Goal: Information Seeking & Learning: Learn about a topic

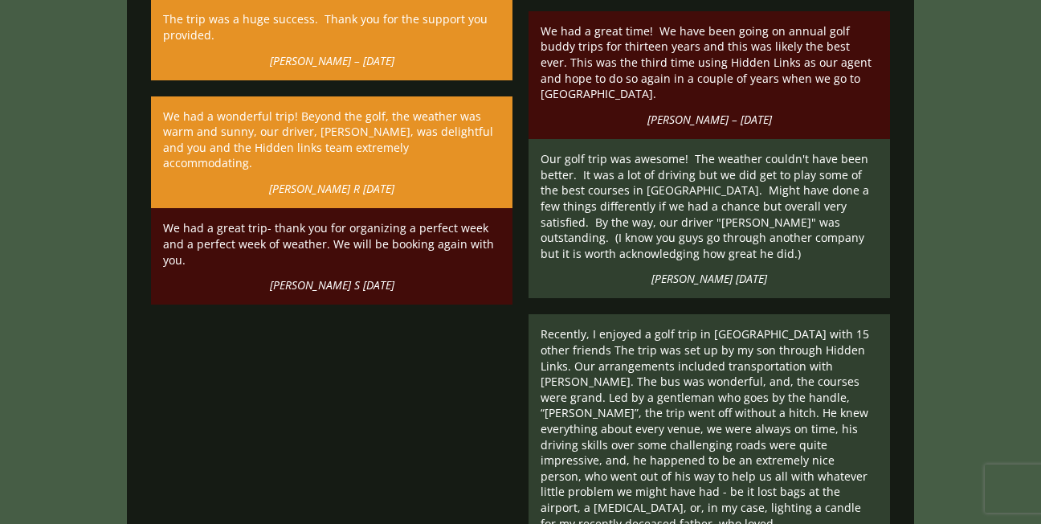
scroll to position [42972, 0]
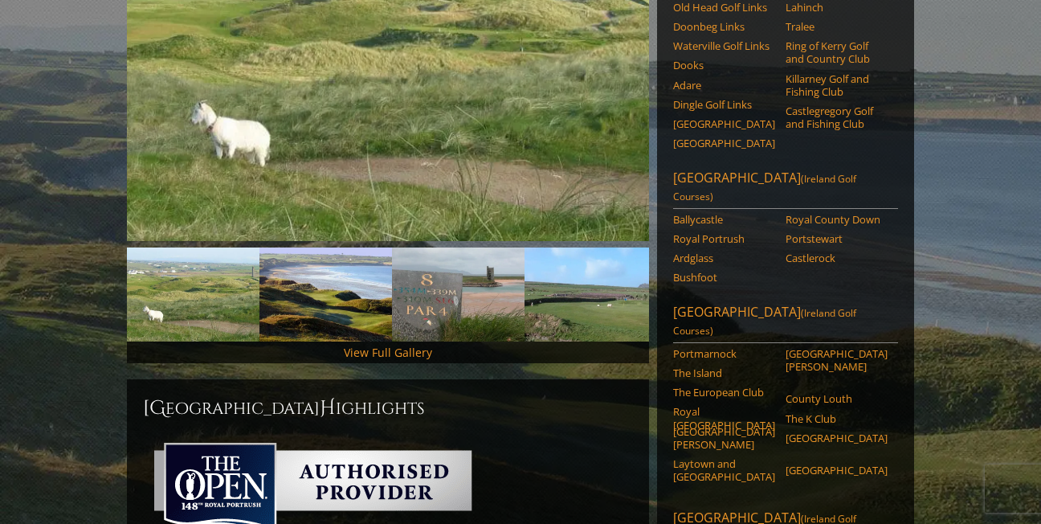
scroll to position [300, 0]
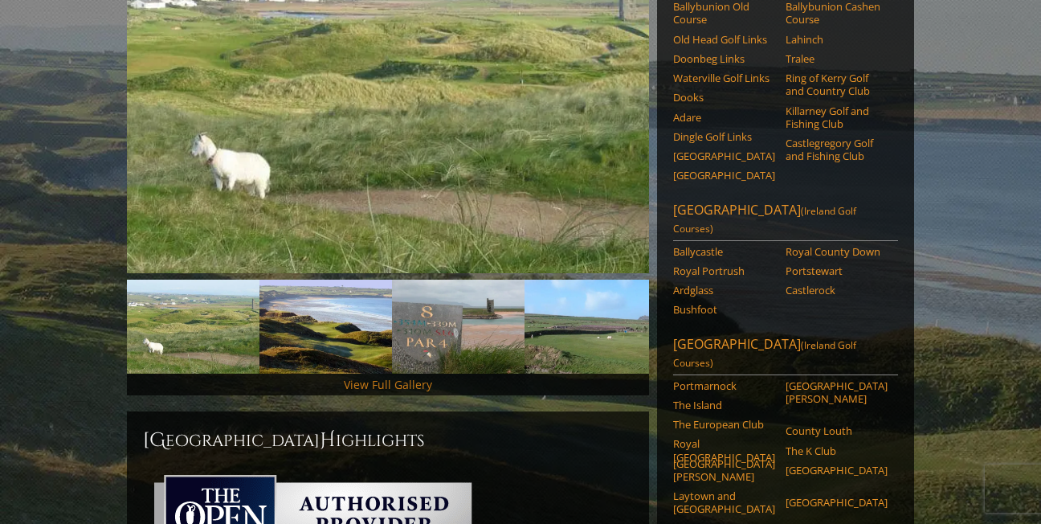
click at [382, 377] on link "View Full Gallery" at bounding box center [388, 384] width 88 height 15
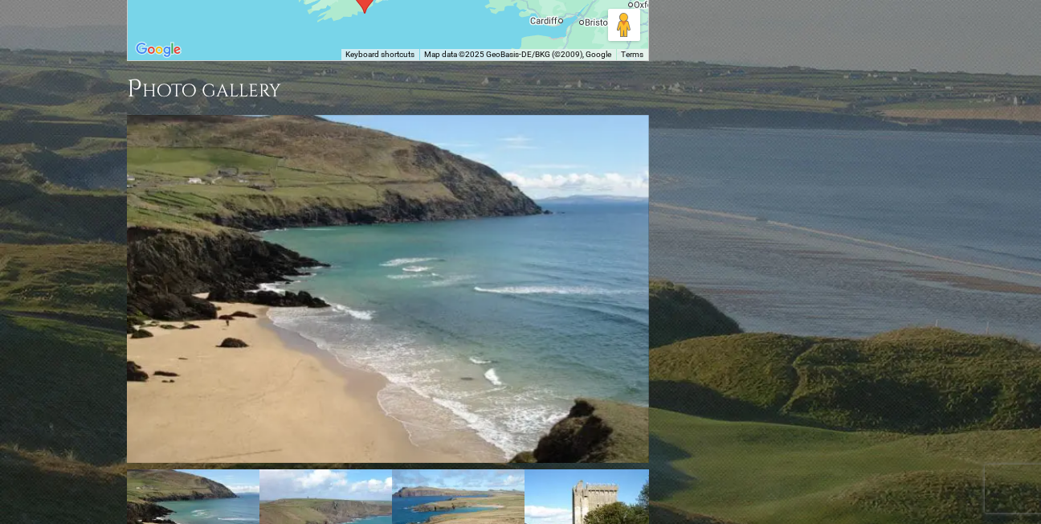
scroll to position [1743, 0]
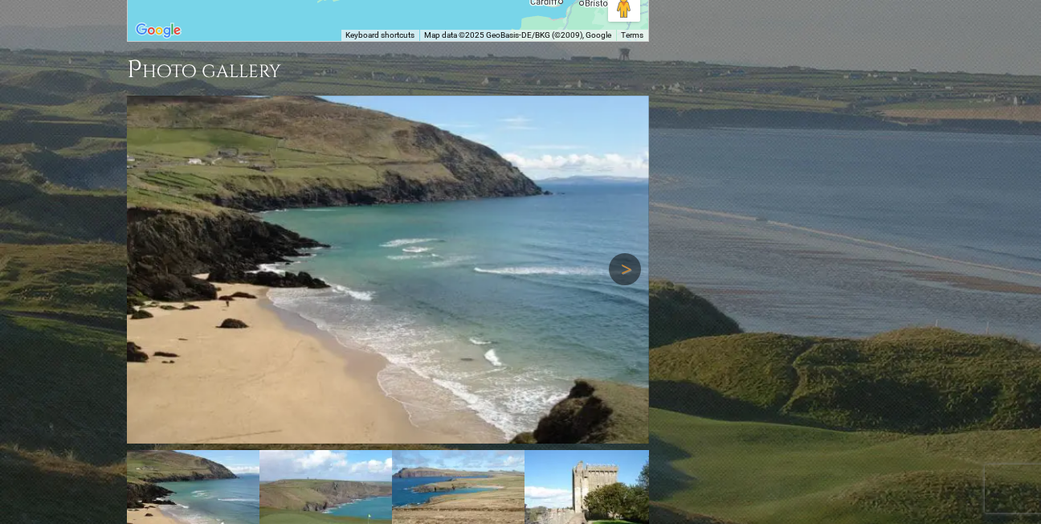
click at [629, 253] on link "Next" at bounding box center [625, 269] width 32 height 32
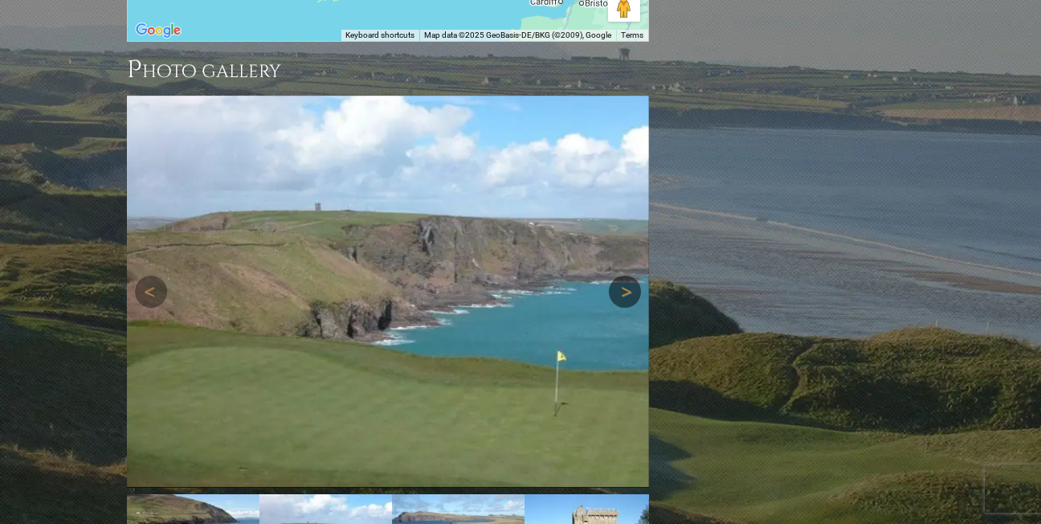
click at [629, 276] on link "Next" at bounding box center [625, 292] width 32 height 32
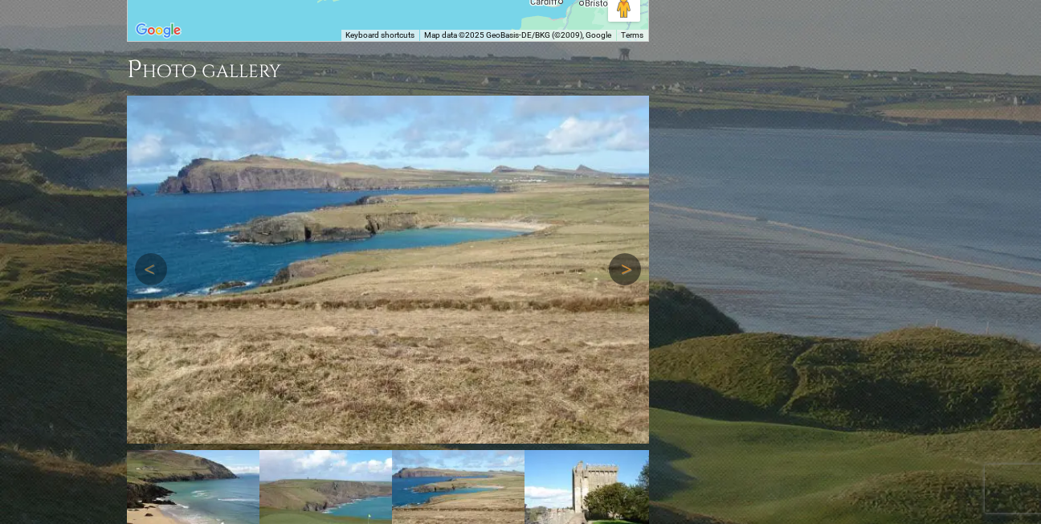
click at [626, 253] on link "Next" at bounding box center [625, 269] width 32 height 32
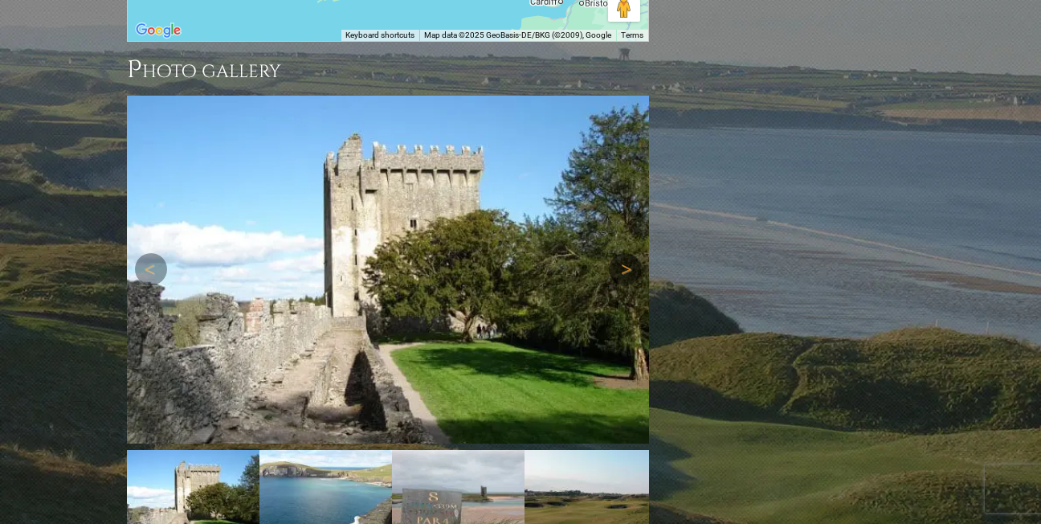
click at [626, 253] on link "Next" at bounding box center [625, 269] width 32 height 32
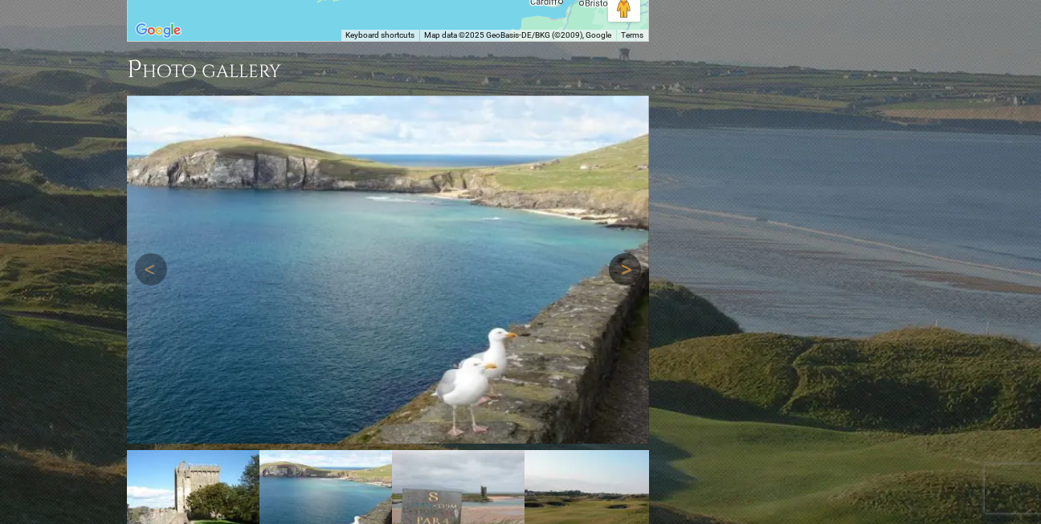
click at [626, 253] on link "Next" at bounding box center [625, 269] width 32 height 32
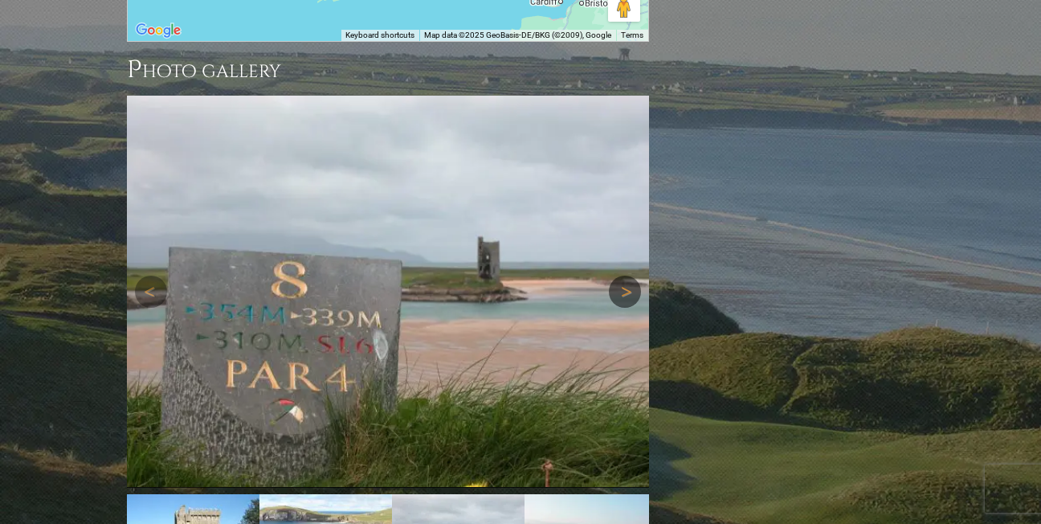
click at [626, 276] on link "Next" at bounding box center [625, 292] width 32 height 32
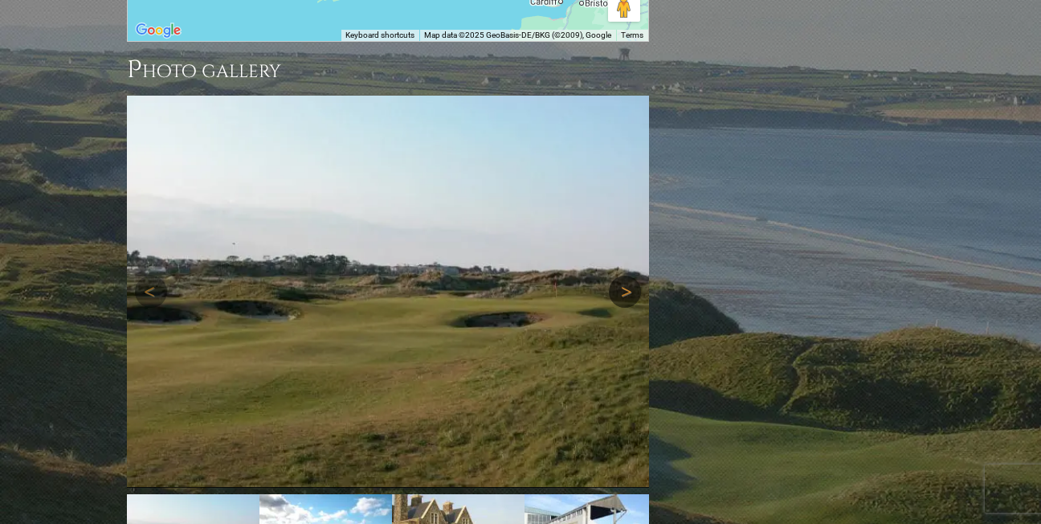
click at [626, 276] on link "Next" at bounding box center [625, 292] width 32 height 32
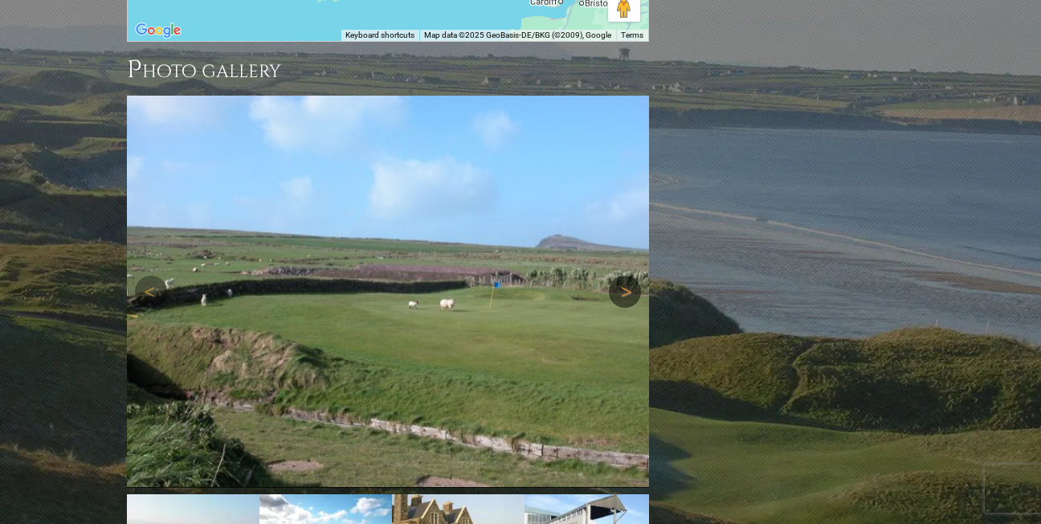
click at [626, 276] on link "Next" at bounding box center [625, 292] width 32 height 32
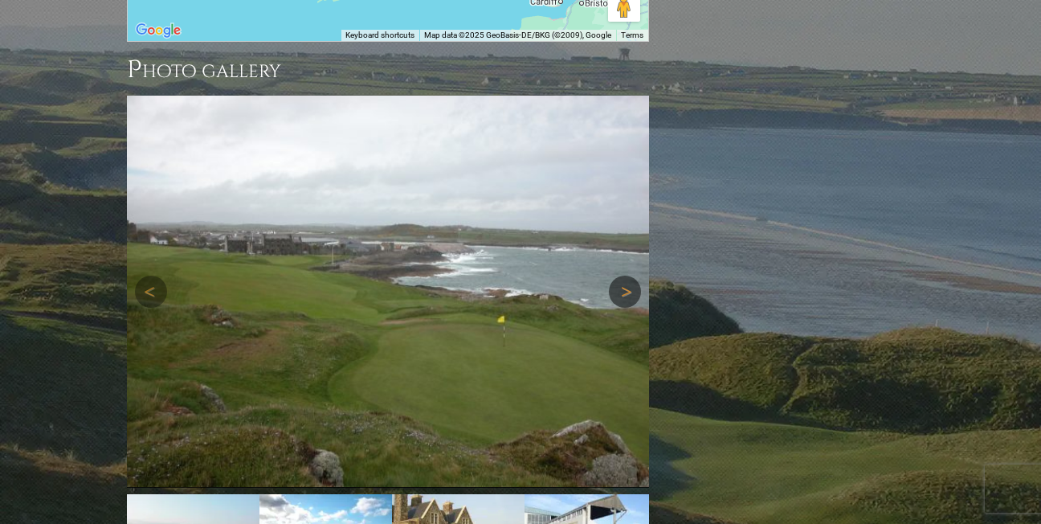
click at [626, 276] on link "Next" at bounding box center [625, 292] width 32 height 32
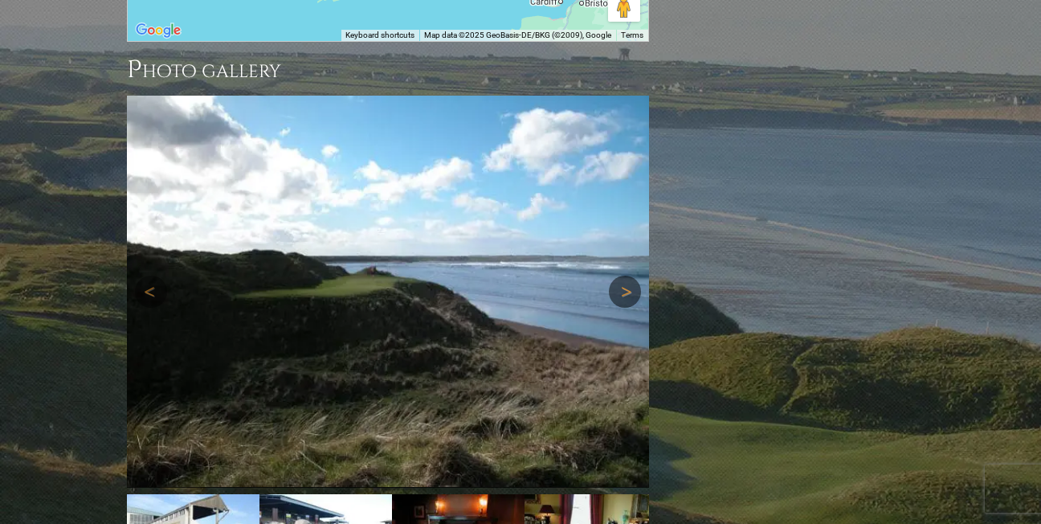
click at [626, 276] on link "Next" at bounding box center [625, 292] width 32 height 32
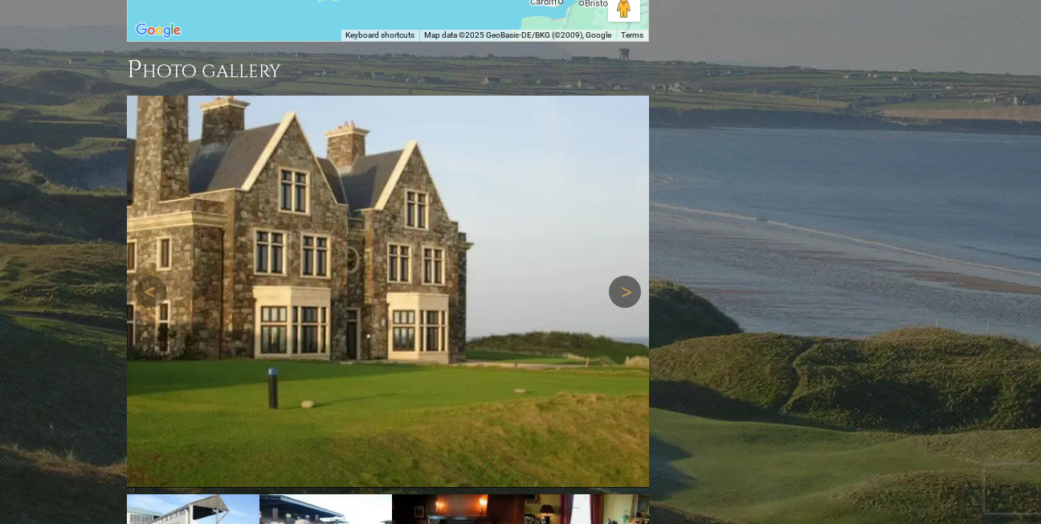
click at [626, 276] on link "Next" at bounding box center [625, 292] width 32 height 32
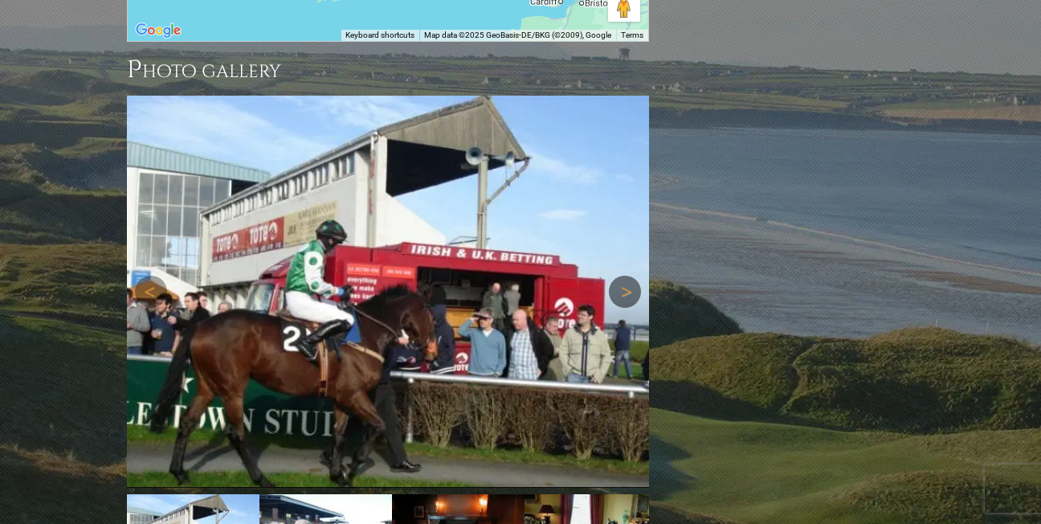
click at [626, 276] on link "Next" at bounding box center [625, 292] width 32 height 32
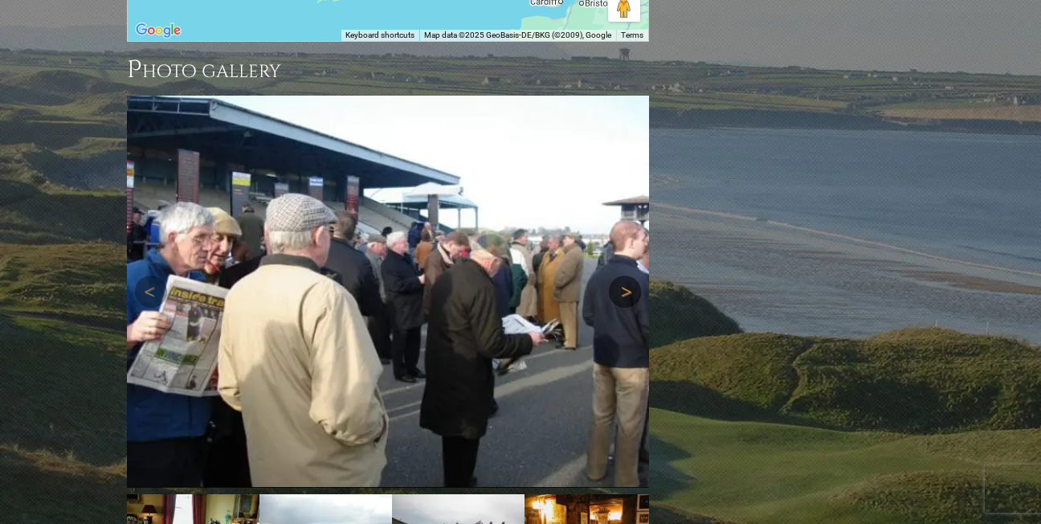
click at [626, 276] on link "Next" at bounding box center [625, 292] width 32 height 32
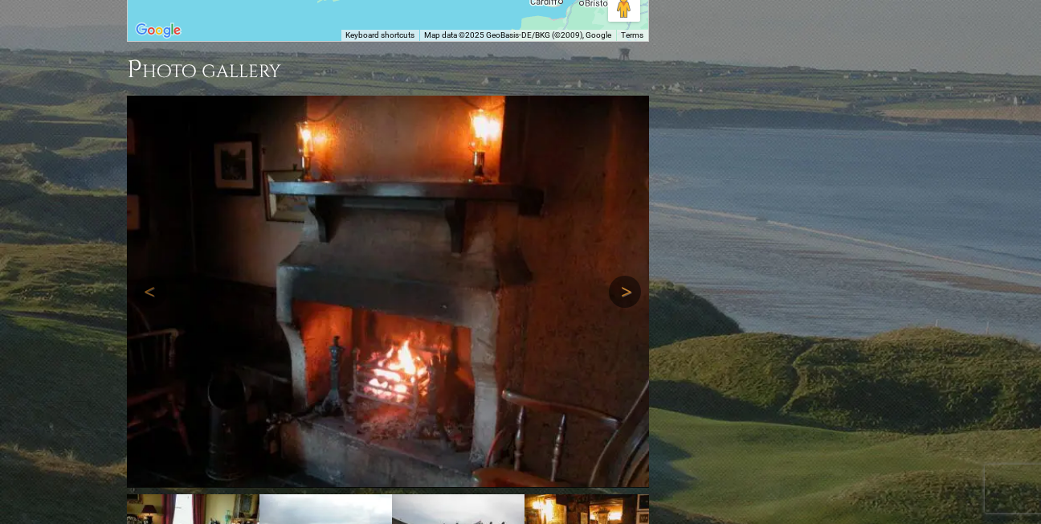
click at [626, 276] on link "Next" at bounding box center [625, 292] width 32 height 32
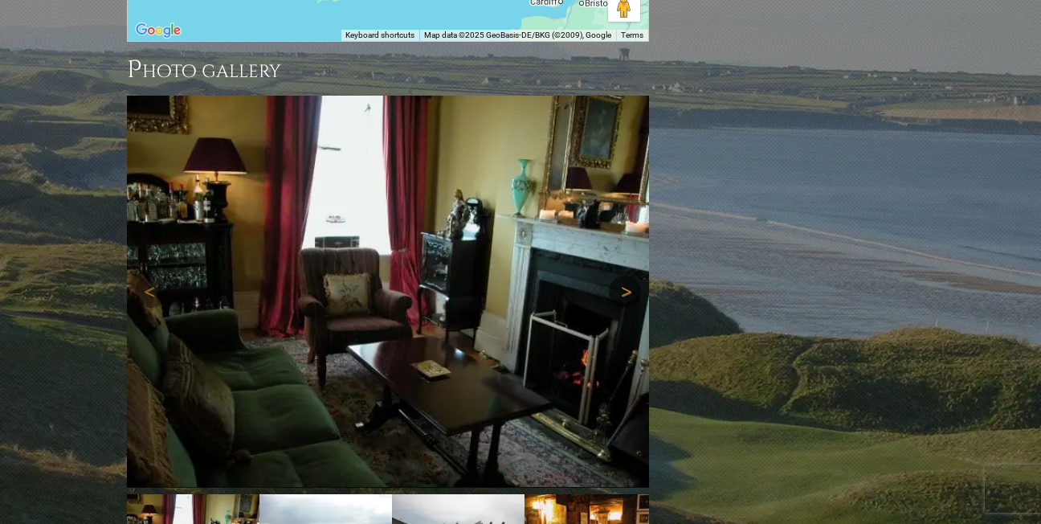
click at [626, 276] on link "Next" at bounding box center [625, 292] width 32 height 32
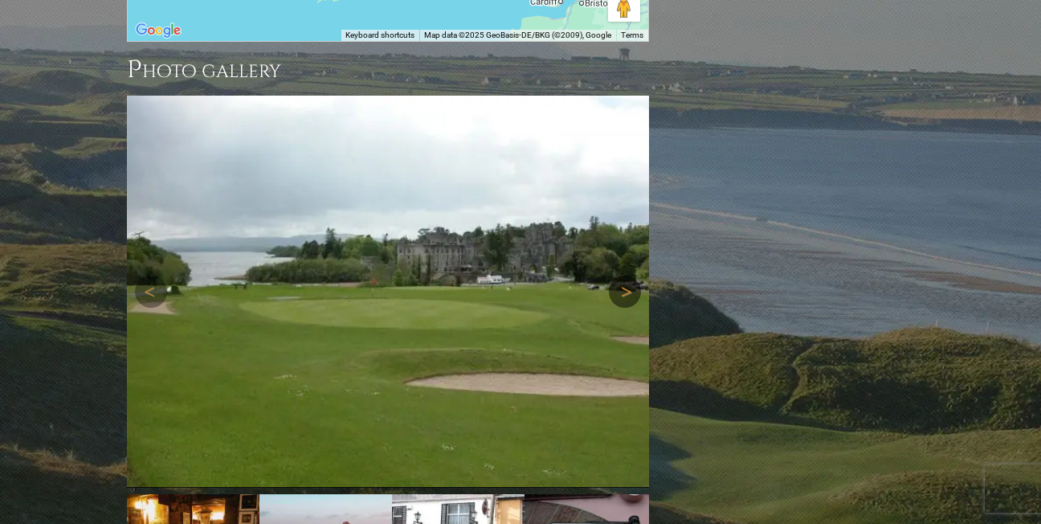
click at [626, 276] on link "Next" at bounding box center [625, 292] width 32 height 32
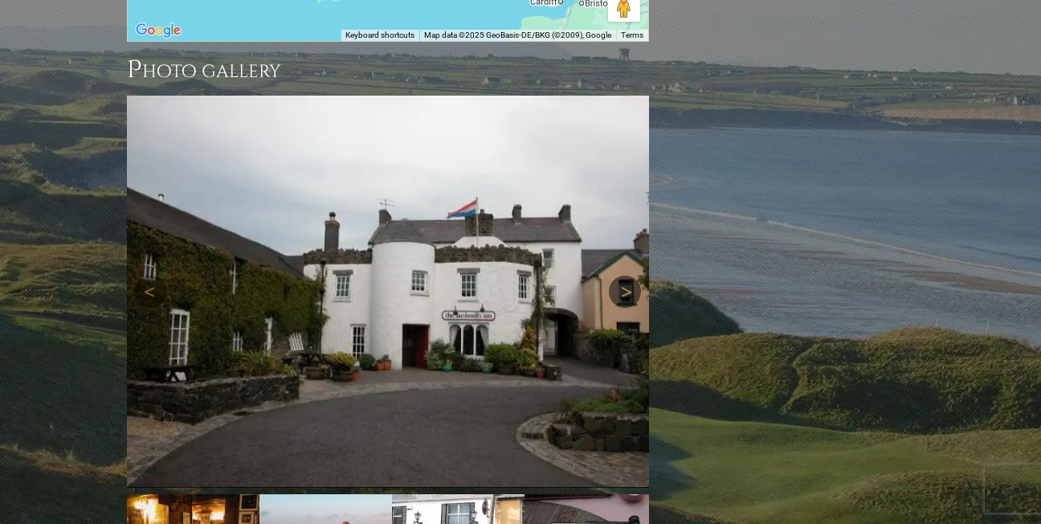
click at [626, 276] on link "Next" at bounding box center [625, 292] width 32 height 32
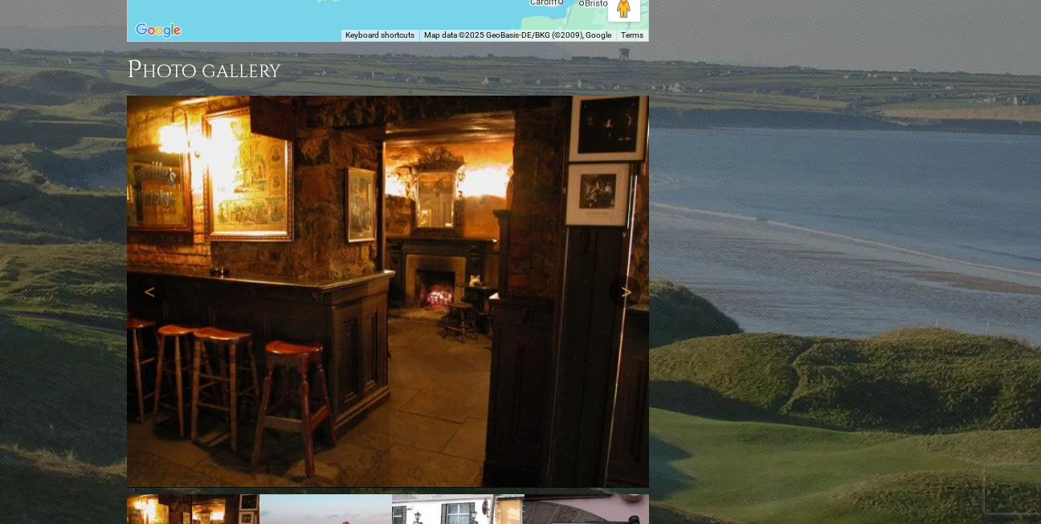
click at [626, 276] on link "Next" at bounding box center [625, 292] width 32 height 32
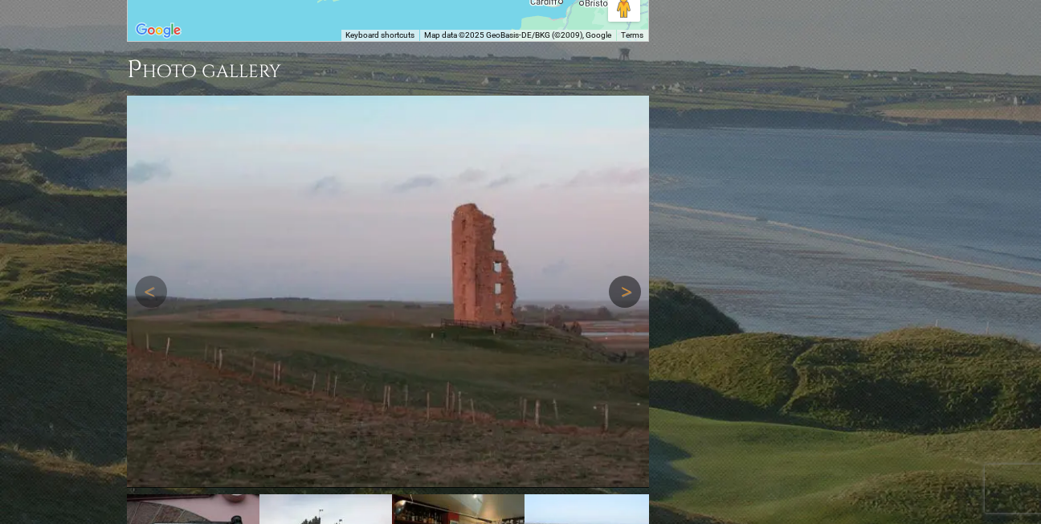
click at [626, 276] on link "Next" at bounding box center [625, 292] width 32 height 32
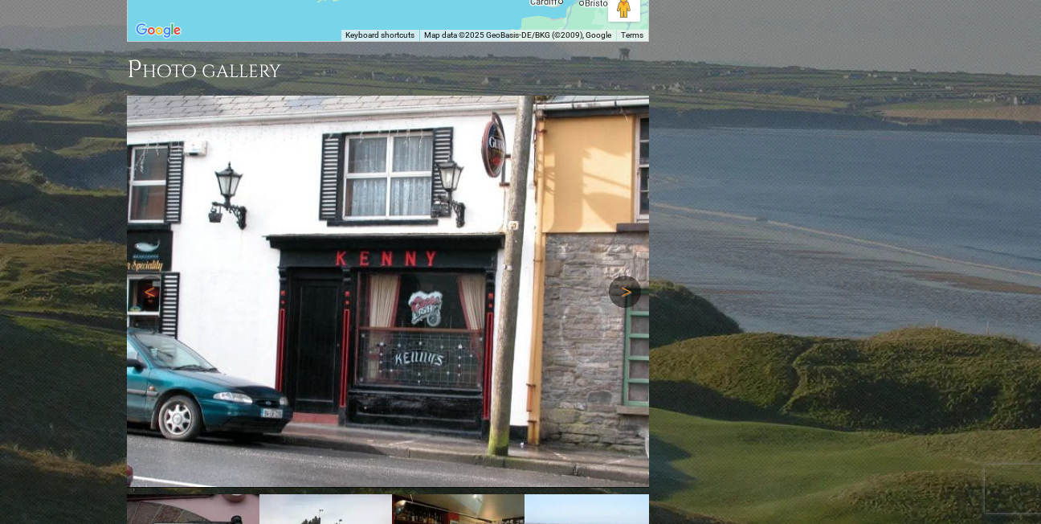
click at [626, 276] on link "Next" at bounding box center [625, 292] width 32 height 32
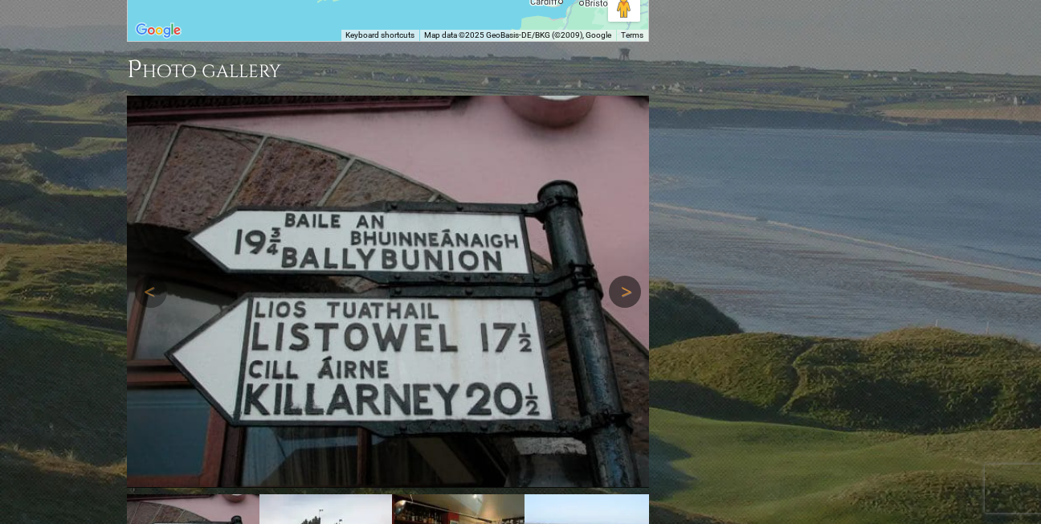
click at [626, 276] on link "Next" at bounding box center [625, 292] width 32 height 32
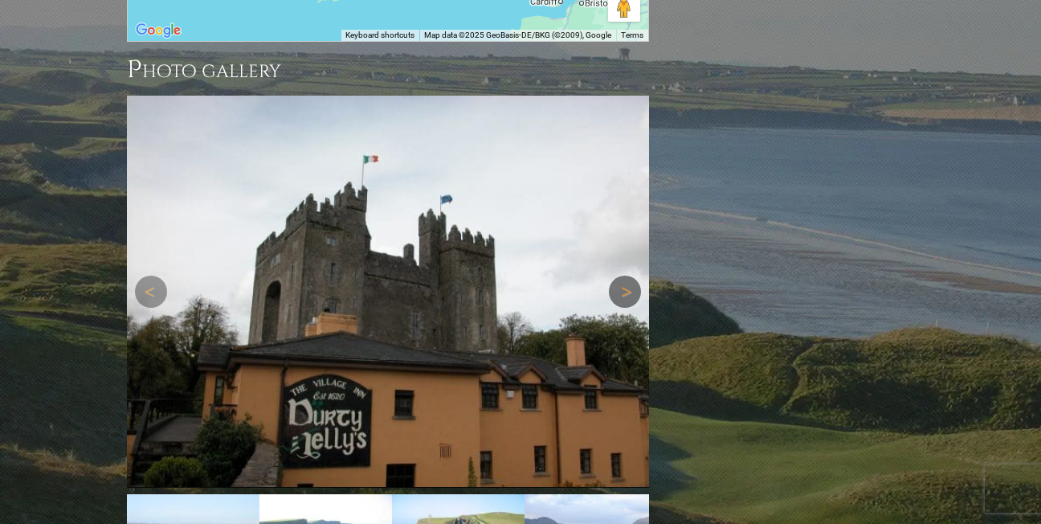
click at [626, 276] on link "Next" at bounding box center [625, 292] width 32 height 32
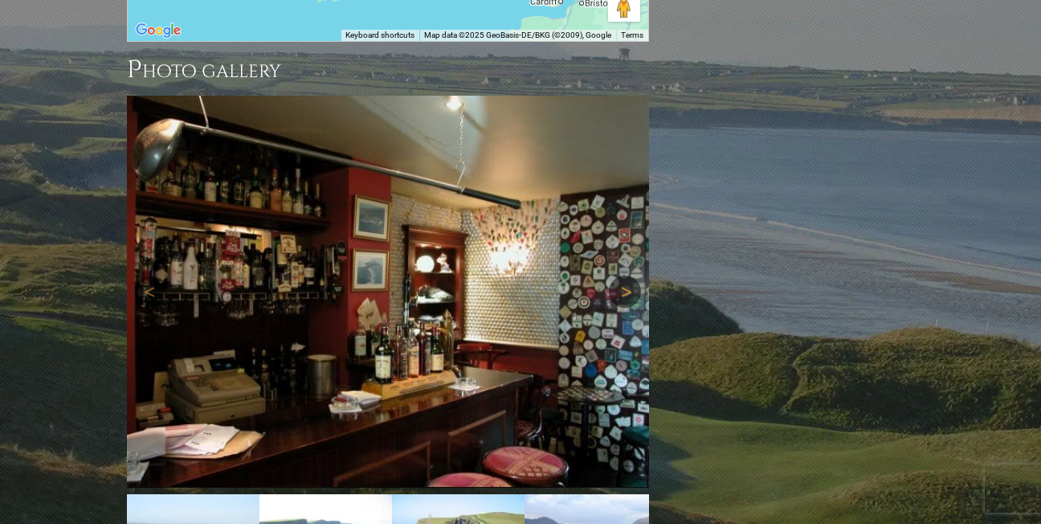
click at [626, 276] on link "Next" at bounding box center [625, 292] width 32 height 32
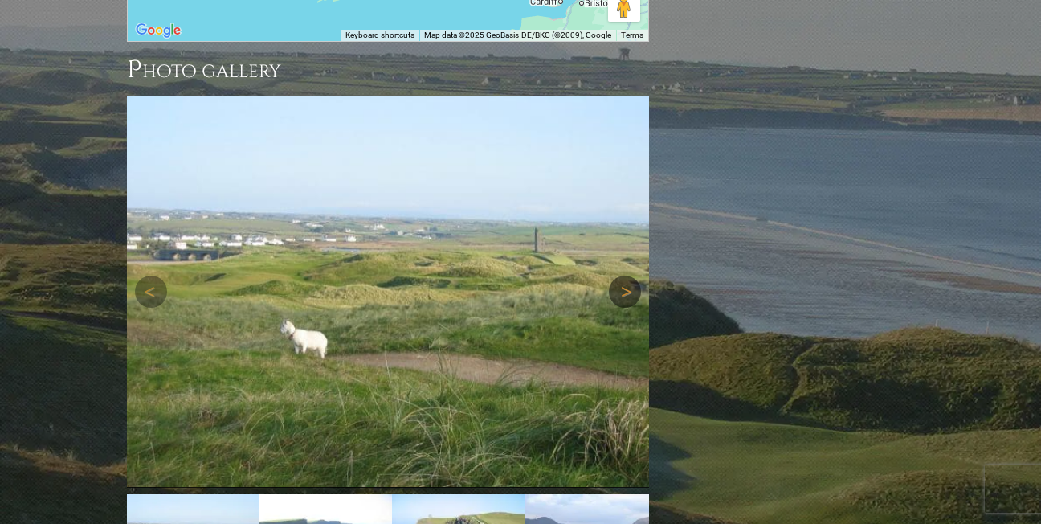
click at [626, 276] on link "Next" at bounding box center [625, 292] width 32 height 32
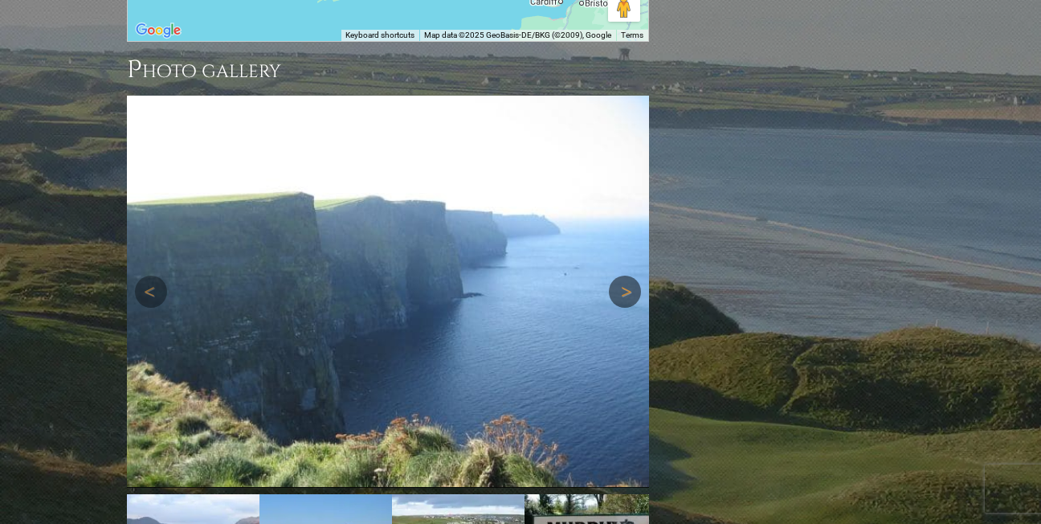
click at [626, 276] on link "Next" at bounding box center [625, 292] width 32 height 32
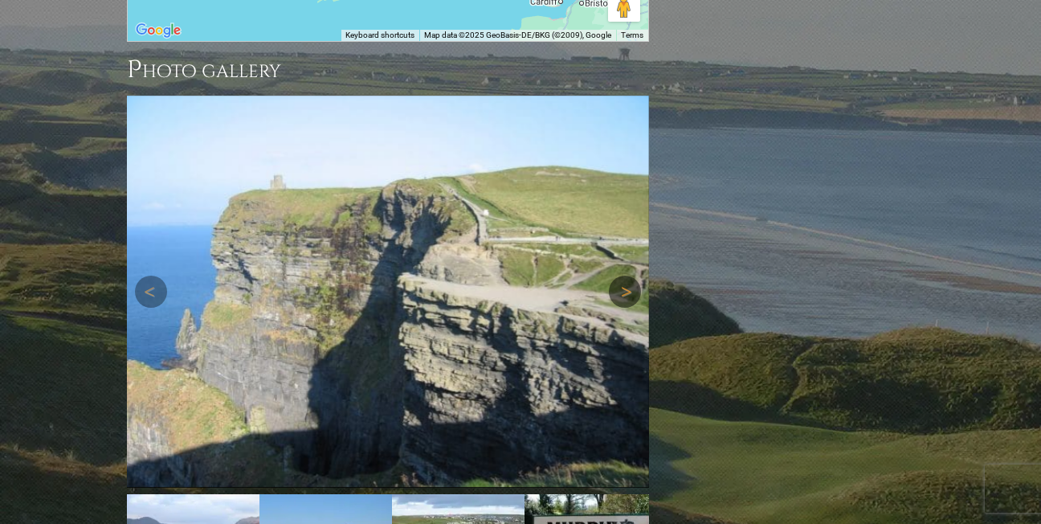
click at [626, 276] on link "Next" at bounding box center [625, 292] width 32 height 32
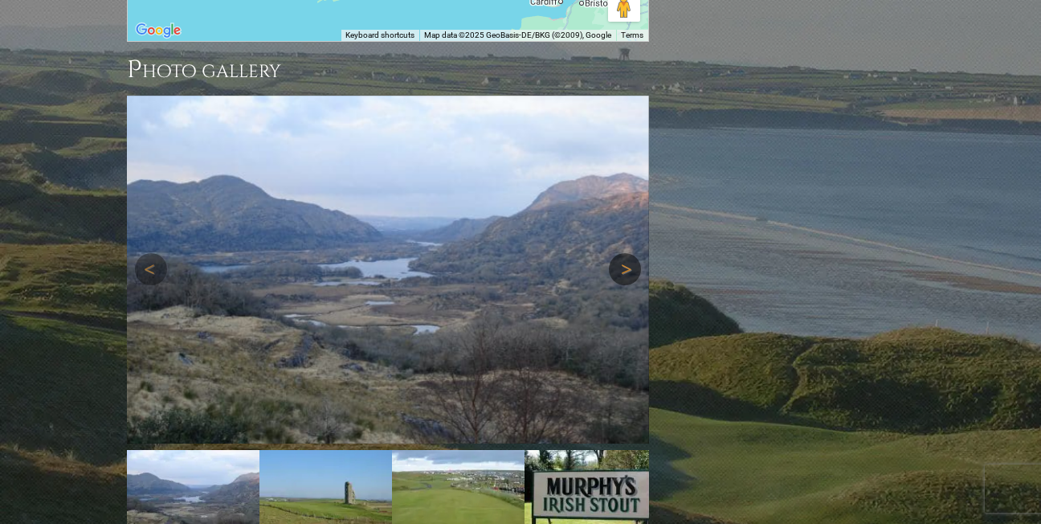
click at [626, 193] on img at bounding box center [388, 270] width 522 height 348
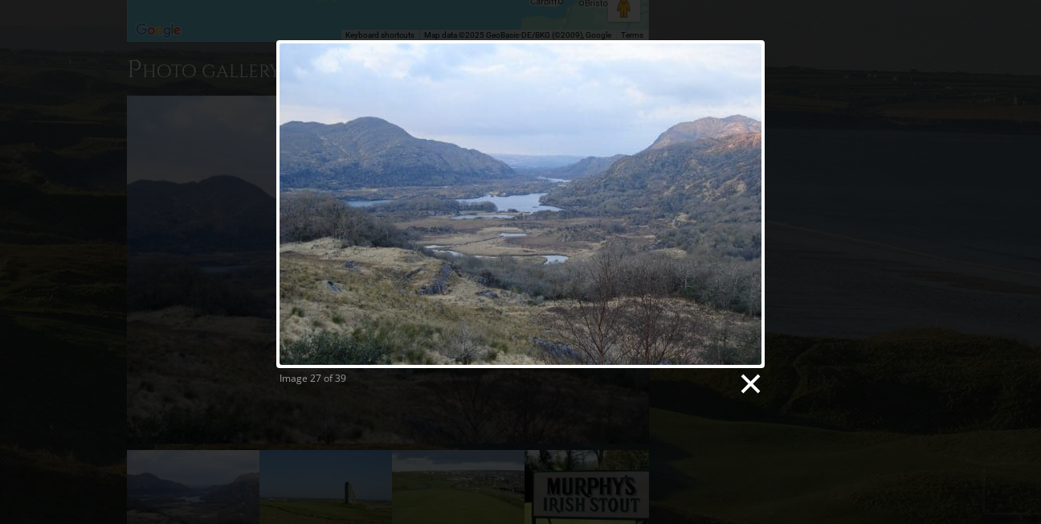
click at [746, 377] on link at bounding box center [750, 384] width 24 height 24
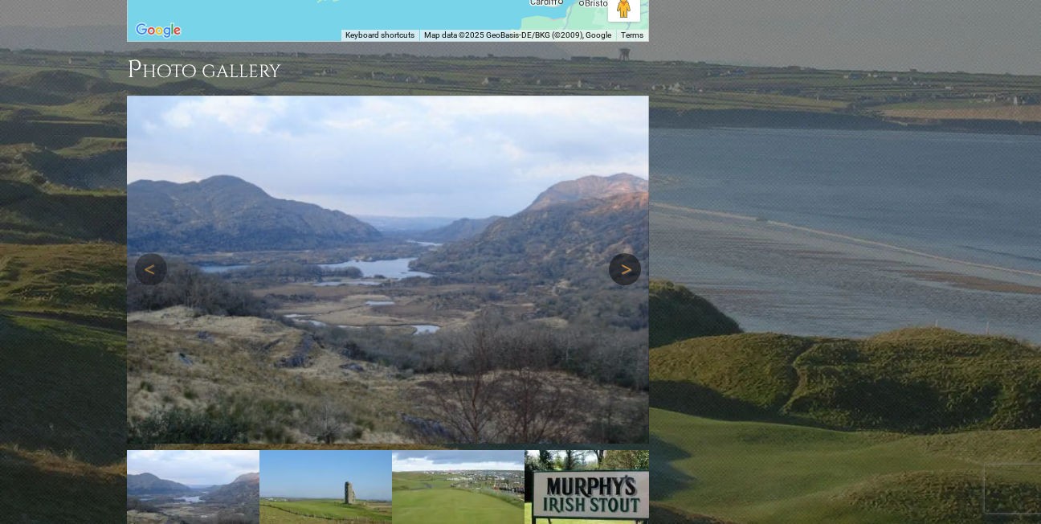
click at [624, 253] on link "Next" at bounding box center [625, 269] width 32 height 32
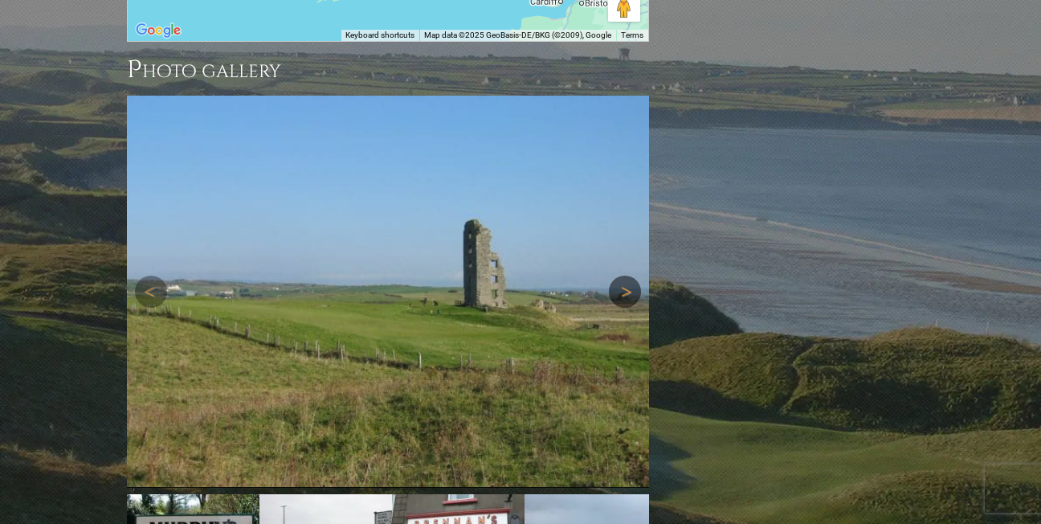
click at [627, 276] on link "Next" at bounding box center [625, 292] width 32 height 32
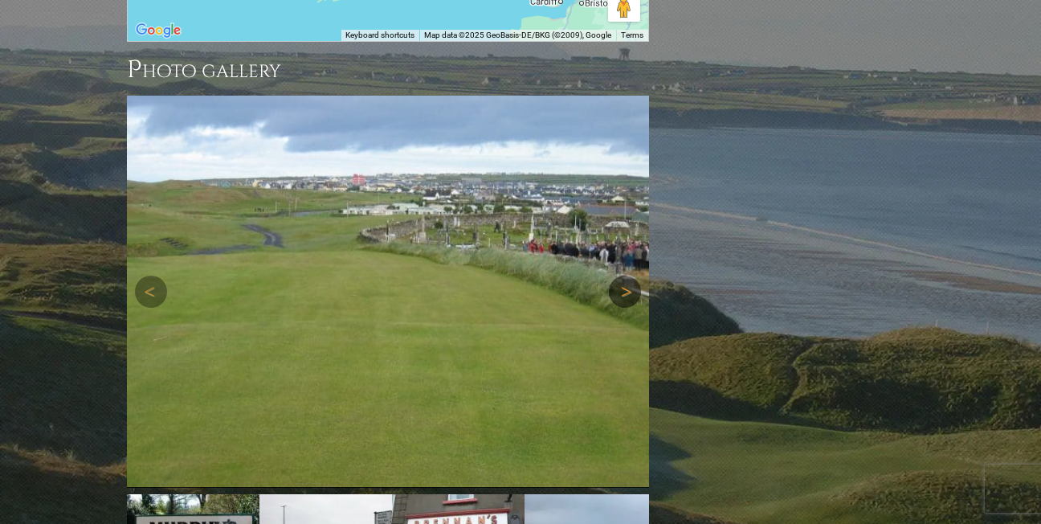
click at [627, 276] on link "Next" at bounding box center [625, 292] width 32 height 32
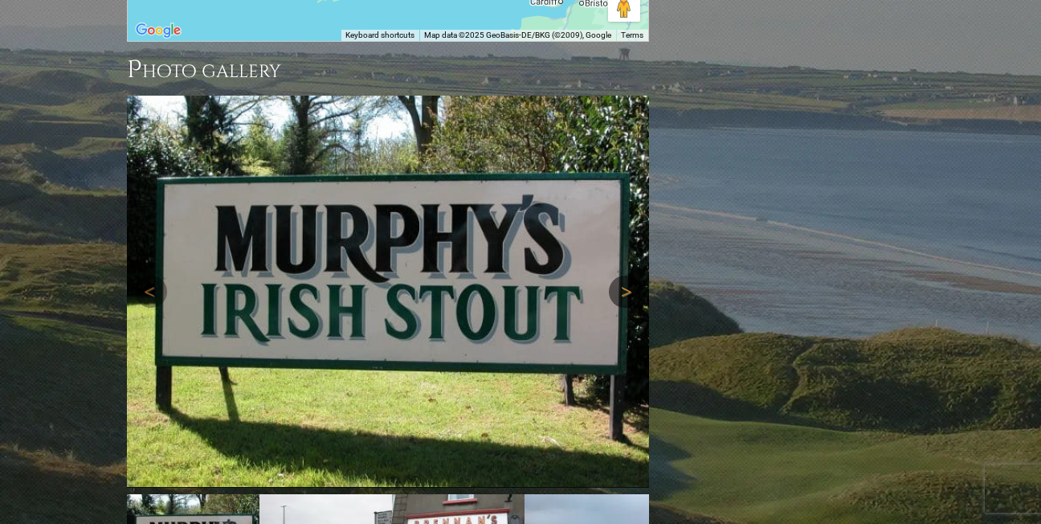
click at [627, 276] on link "Next" at bounding box center [625, 292] width 32 height 32
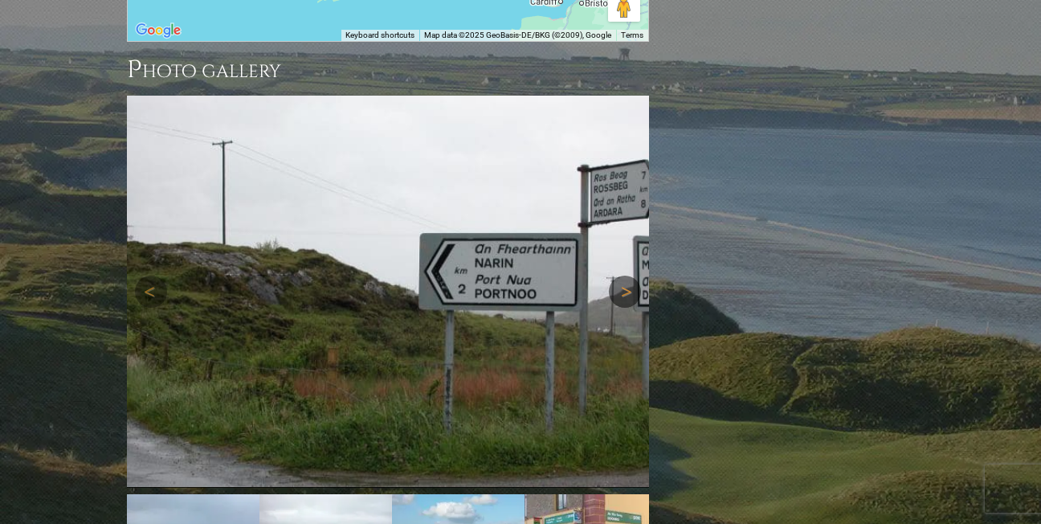
click at [627, 276] on link "Next" at bounding box center [625, 292] width 32 height 32
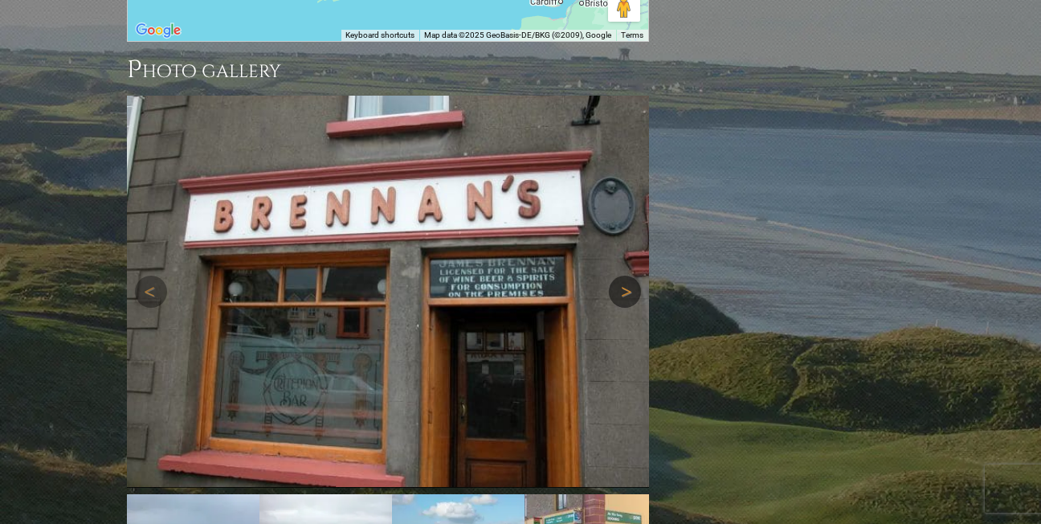
click at [627, 276] on link "Next" at bounding box center [625, 292] width 32 height 32
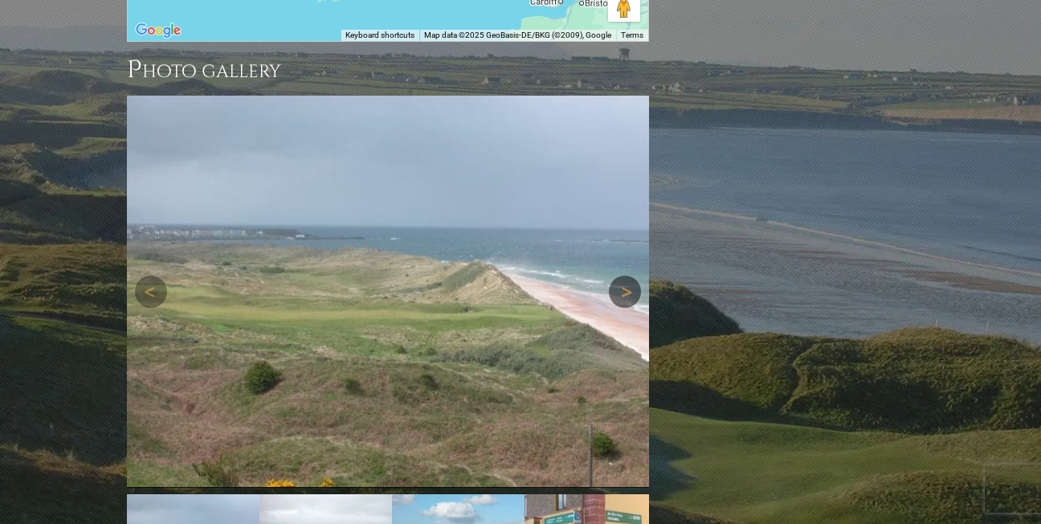
click at [627, 276] on link "Next" at bounding box center [625, 292] width 32 height 32
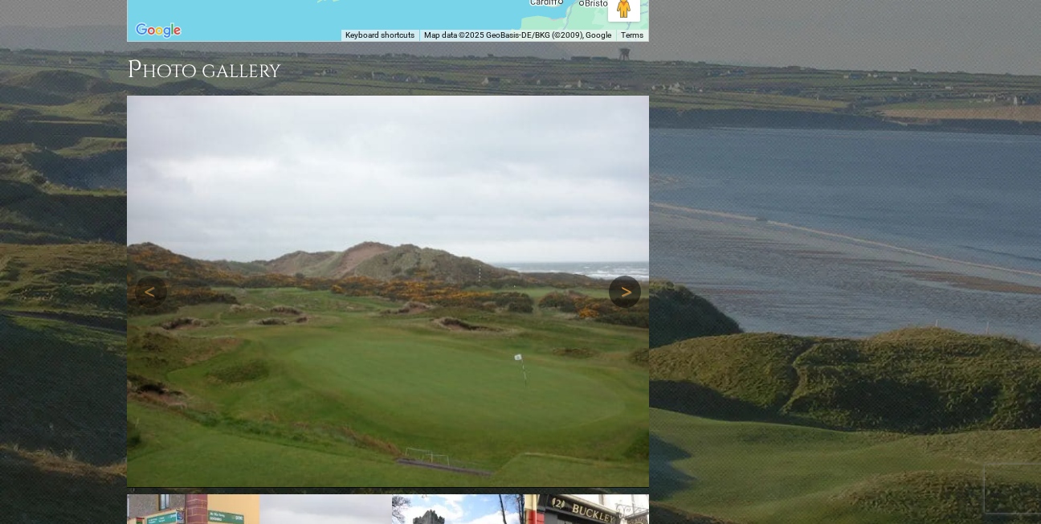
click at [627, 276] on link "Next" at bounding box center [625, 292] width 32 height 32
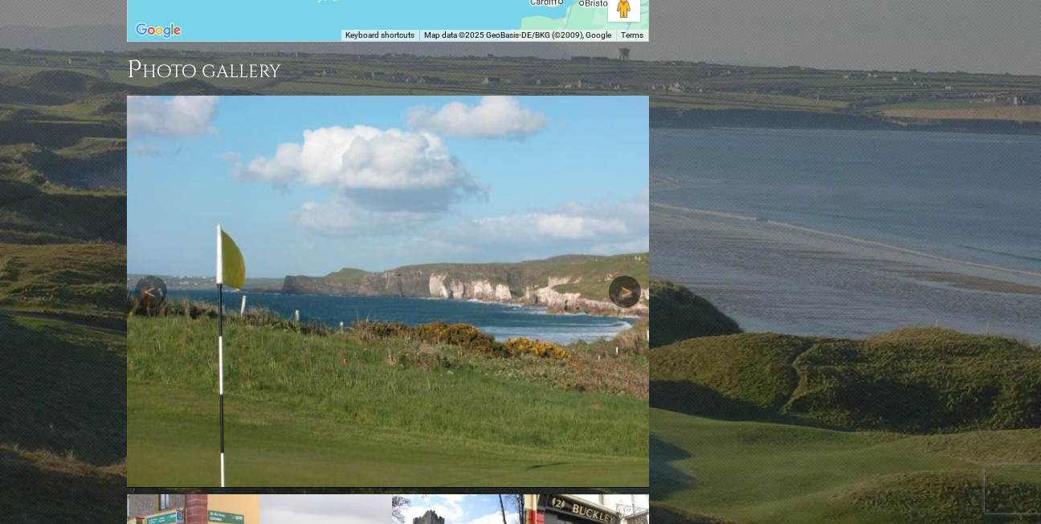
click at [627, 276] on link "Next" at bounding box center [625, 292] width 32 height 32
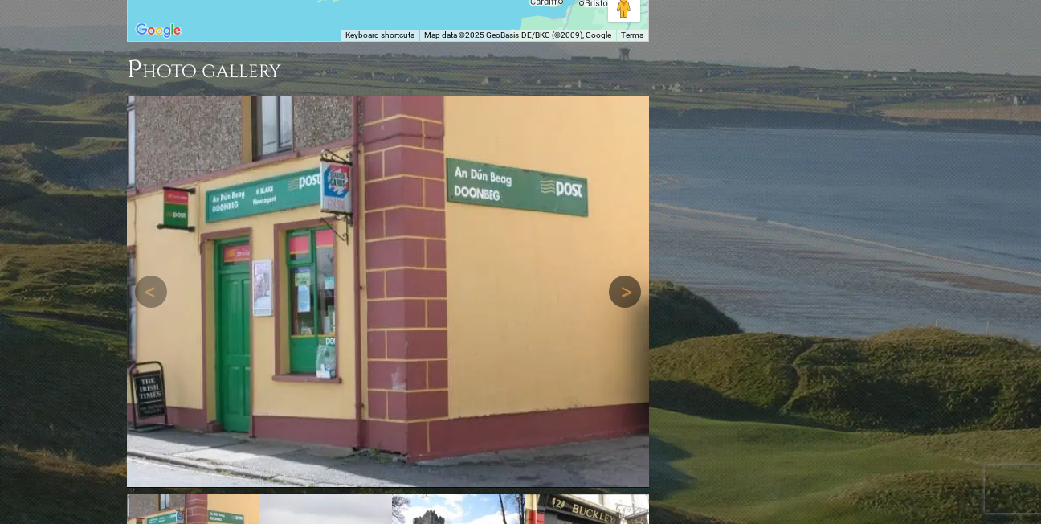
click at [627, 276] on link "Next" at bounding box center [625, 292] width 32 height 32
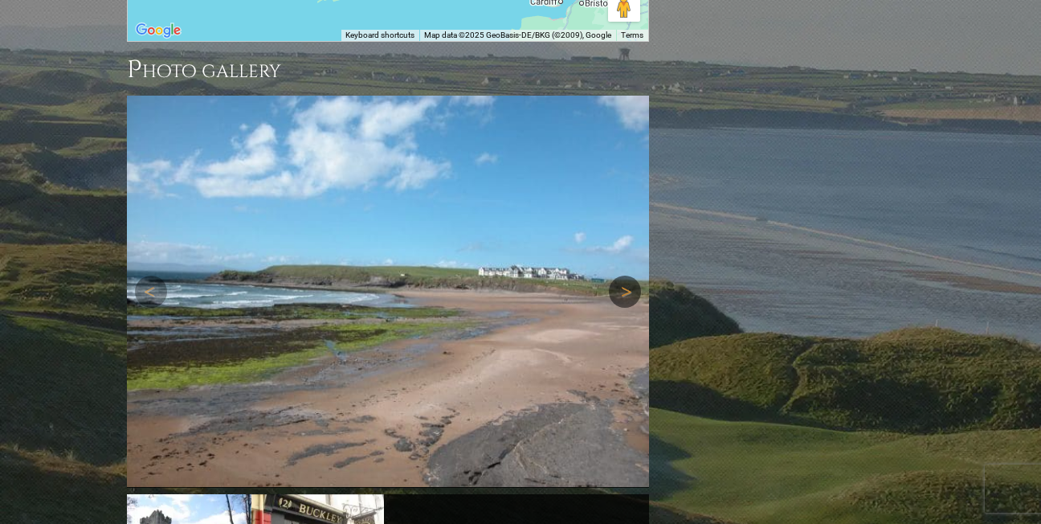
click at [627, 276] on link "Next" at bounding box center [625, 292] width 32 height 32
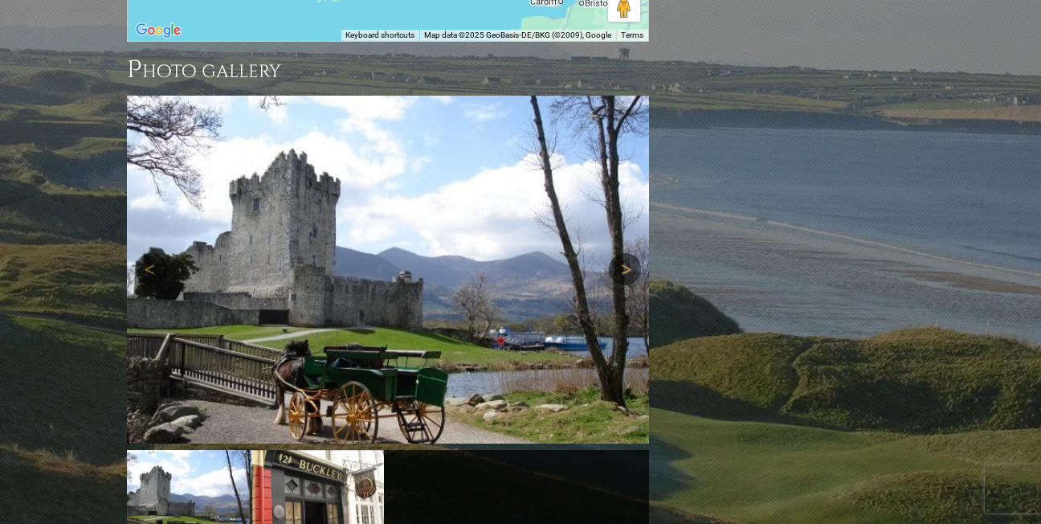
click at [623, 253] on link "Next" at bounding box center [625, 269] width 32 height 32
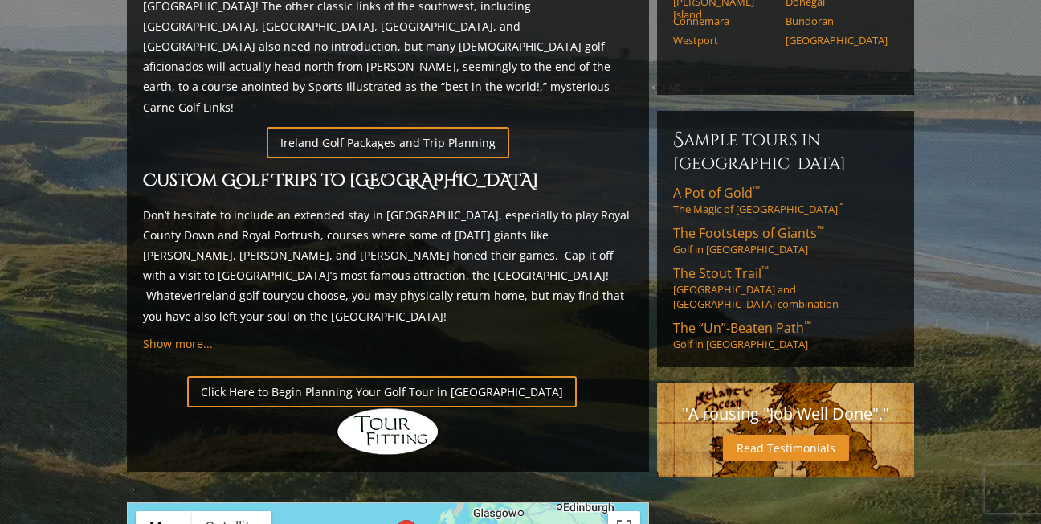
scroll to position [885, 0]
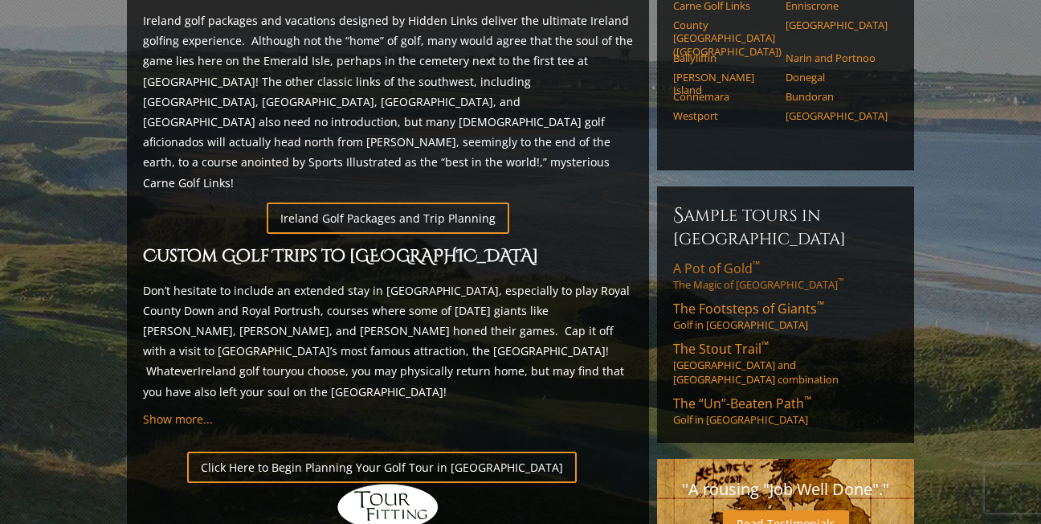
click at [740, 260] on span "A Pot of Gold ™" at bounding box center [716, 269] width 87 height 18
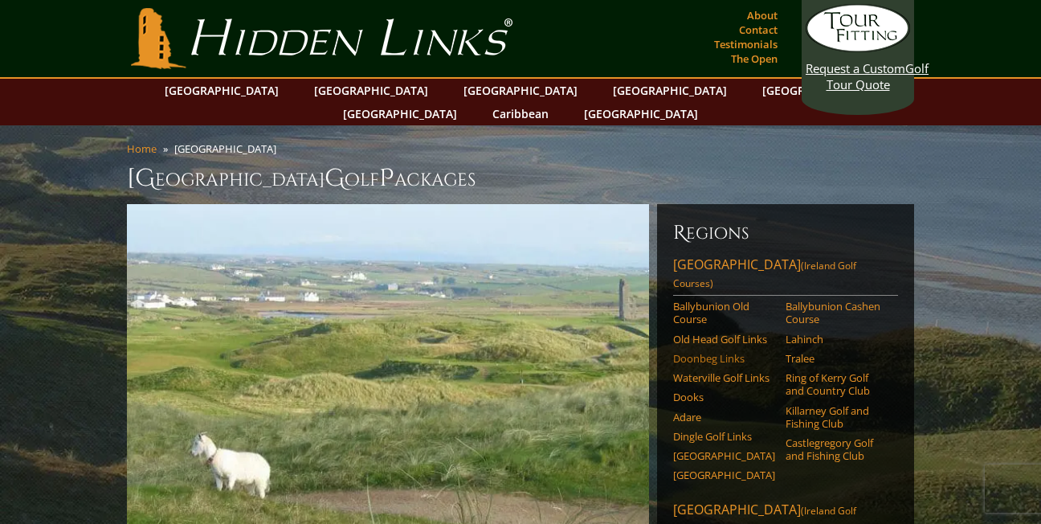
click at [700, 352] on link "Doonbeg Links" at bounding box center [724, 358] width 102 height 13
